Goal: Check status: Check status

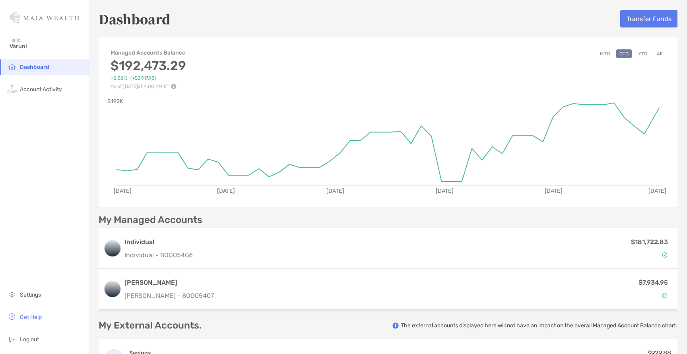
scroll to position [3, 0]
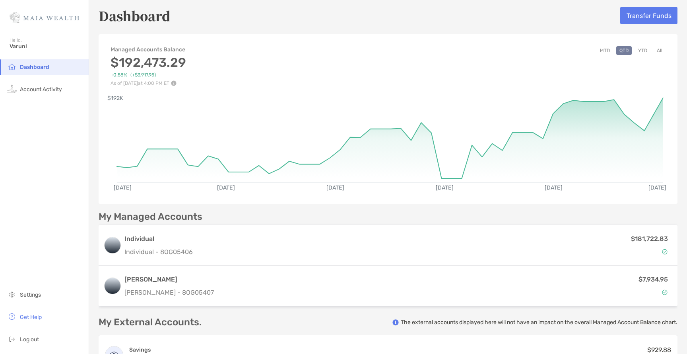
click at [653, 57] on div "MTD QTD YTD All" at bounding box center [631, 66] width 69 height 40
click at [654, 50] on button "All" at bounding box center [660, 50] width 12 height 9
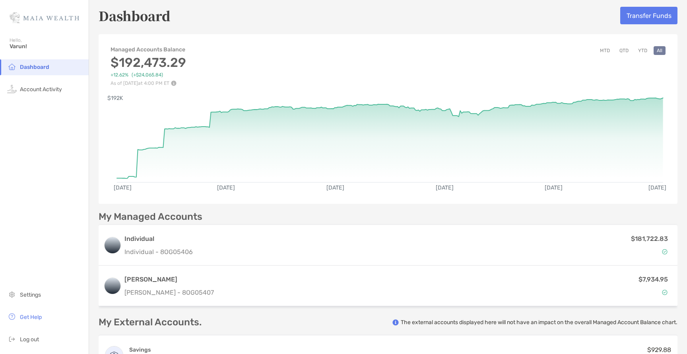
click at [600, 47] on button "MTD" at bounding box center [605, 50] width 16 height 9
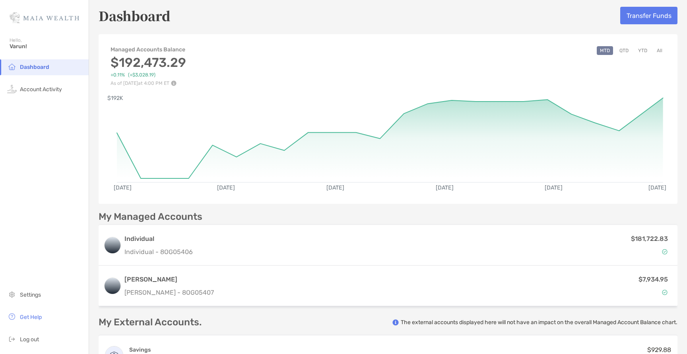
click at [635, 51] on button "YTD" at bounding box center [643, 50] width 16 height 9
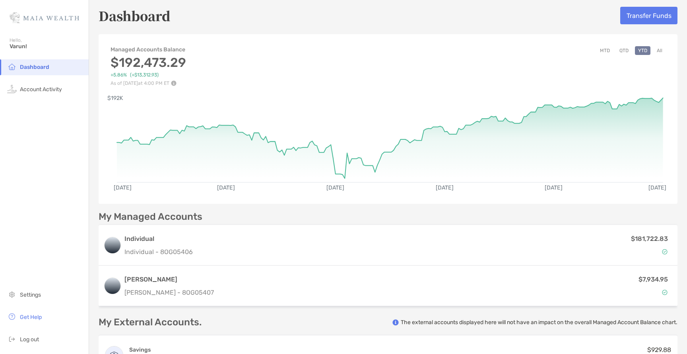
click at [656, 48] on button "All" at bounding box center [660, 50] width 12 height 9
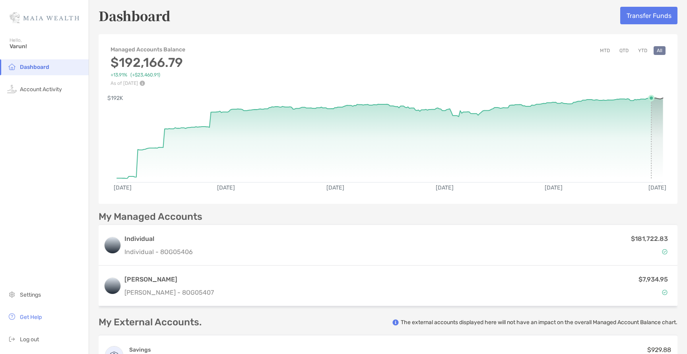
click at [648, 117] on rect at bounding box center [390, 136] width 547 height 76
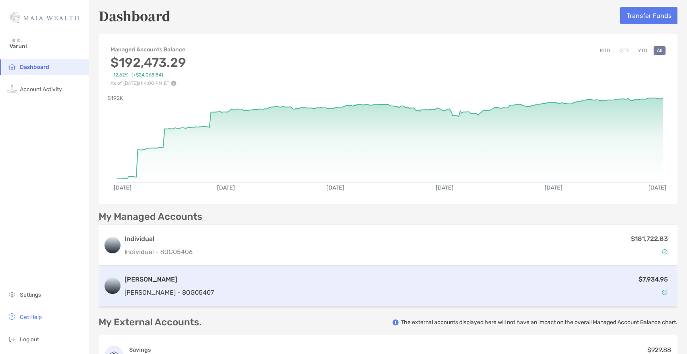
click at [265, 292] on div "$7,934.95" at bounding box center [445, 285] width 456 height 23
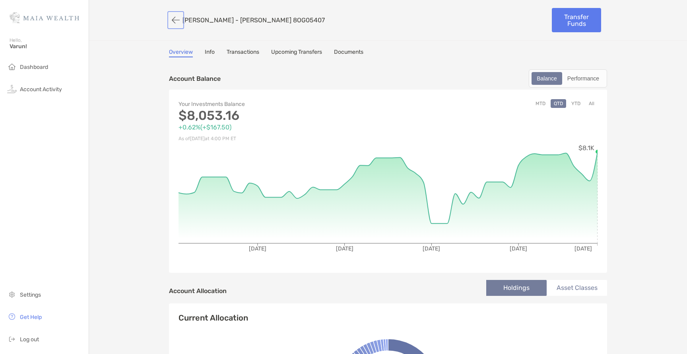
click at [169, 19] on button "button" at bounding box center [176, 20] width 14 height 15
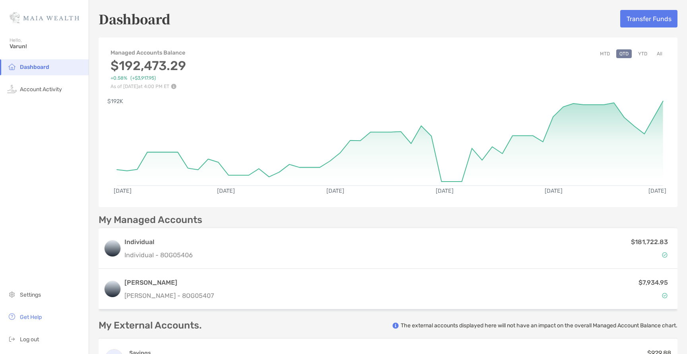
click at [654, 55] on button "All" at bounding box center [660, 53] width 12 height 9
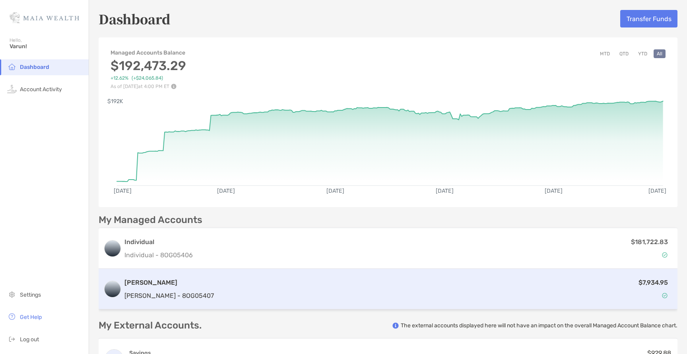
click at [217, 283] on div "$7,934.95" at bounding box center [445, 288] width 456 height 23
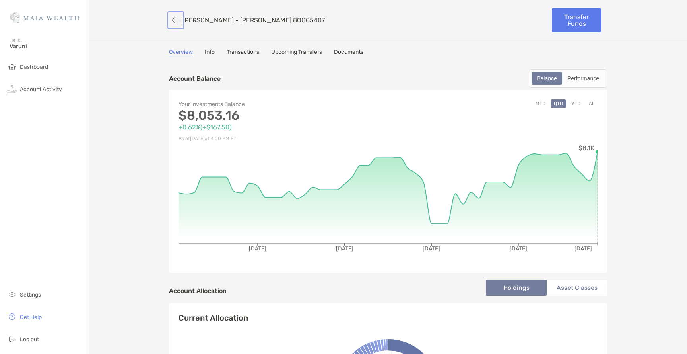
click at [174, 18] on button "button" at bounding box center [176, 20] width 14 height 15
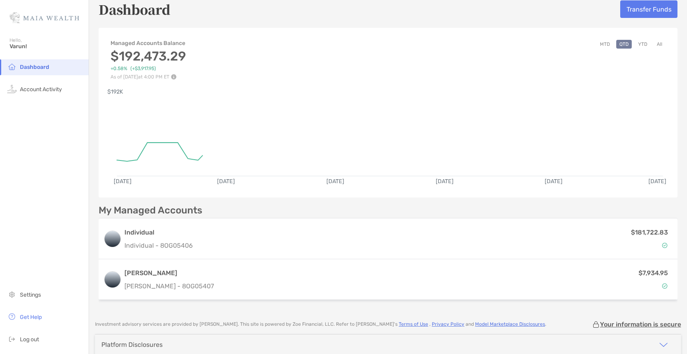
scroll to position [10, 0]
